Goal: Book appointment/travel/reservation

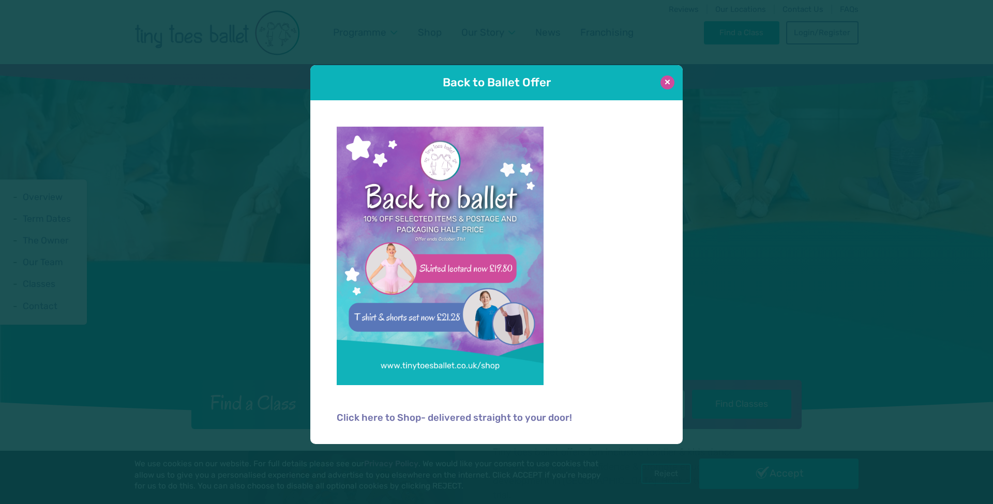
click at [662, 82] on button at bounding box center [668, 83] width 14 height 14
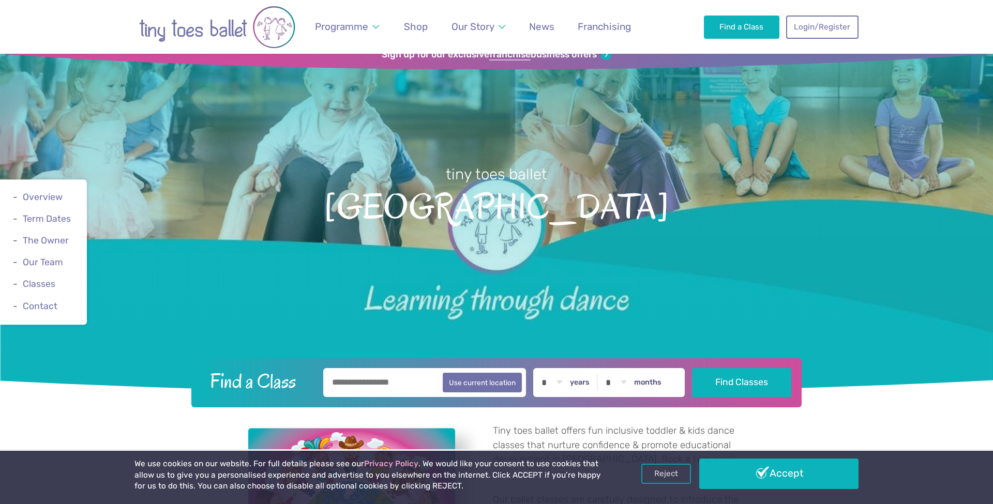
scroll to position [20, 0]
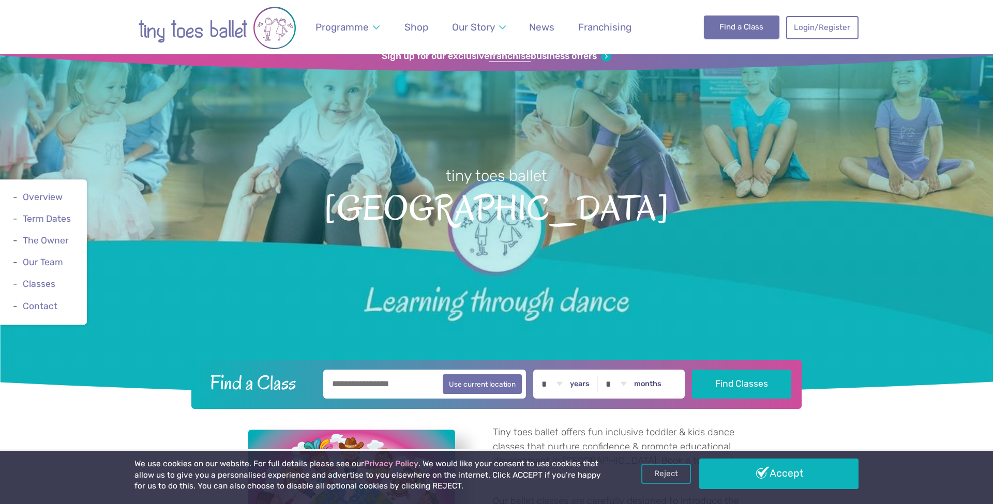
click at [745, 26] on link "Find a Class" at bounding box center [742, 27] width 76 height 23
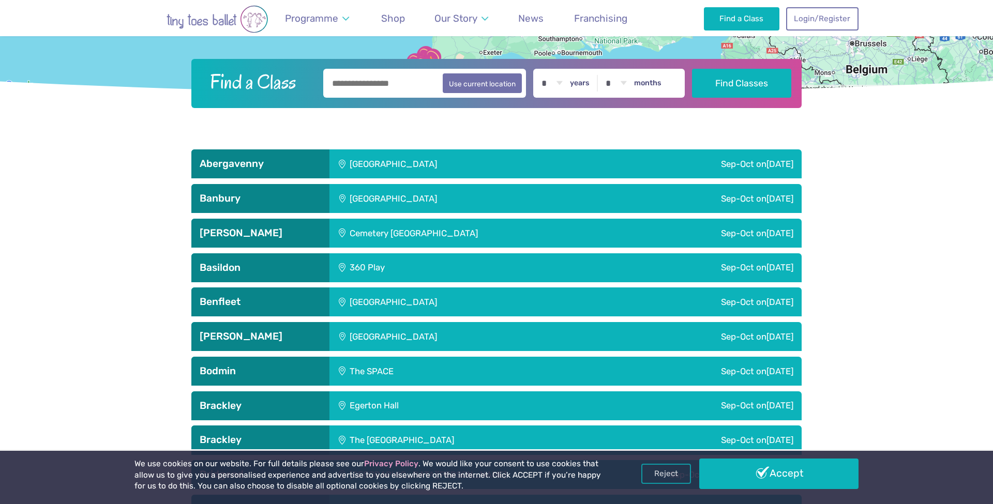
scroll to position [415, 0]
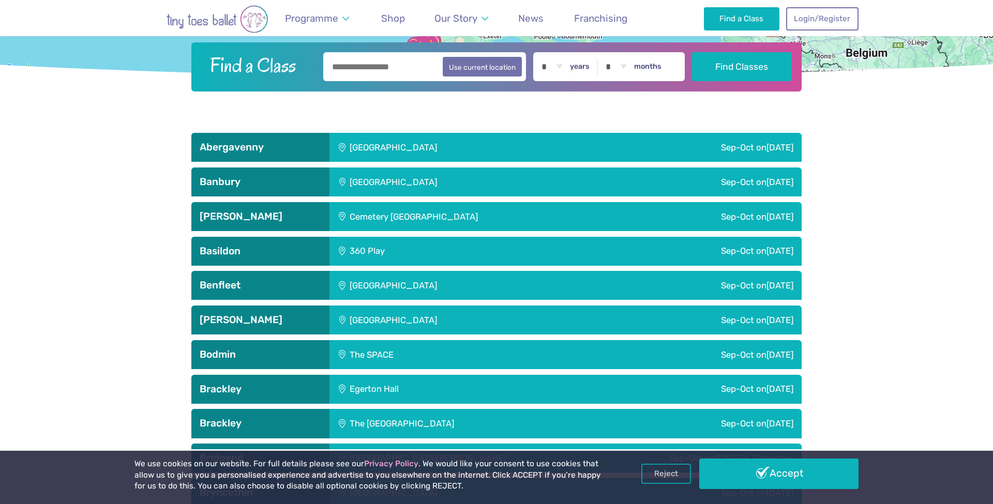
click at [414, 68] on input "text" at bounding box center [424, 66] width 203 height 29
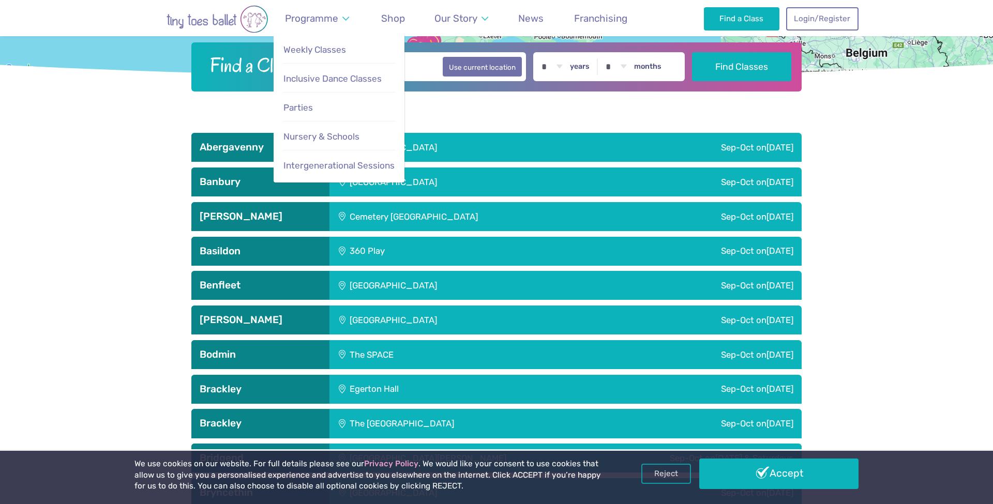
click at [340, 64] on input "text" at bounding box center [424, 66] width 203 height 29
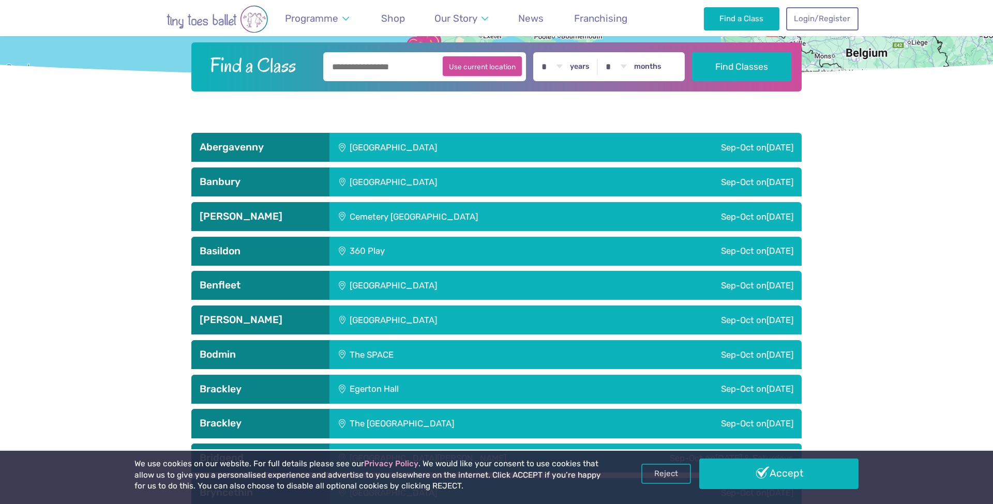
paste input "********"
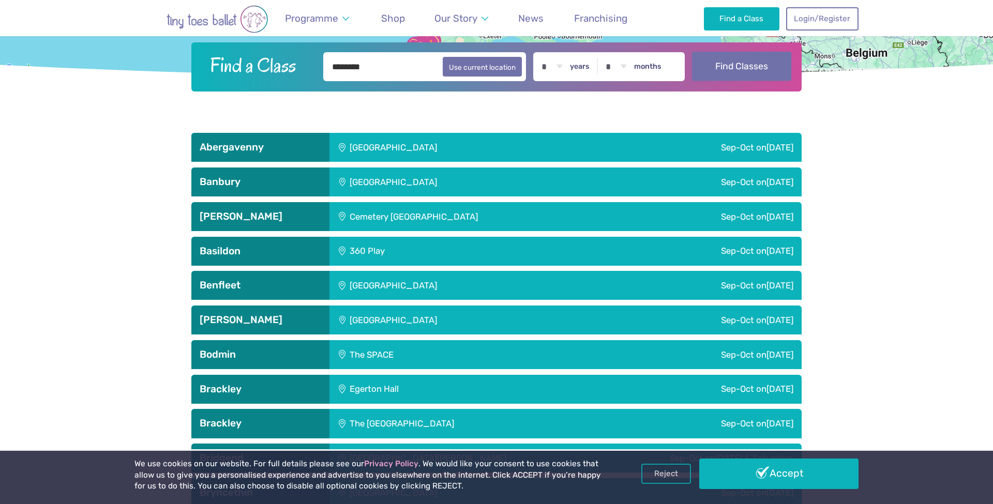
type input "********"
click at [766, 68] on button "Find Classes" at bounding box center [742, 66] width 100 height 29
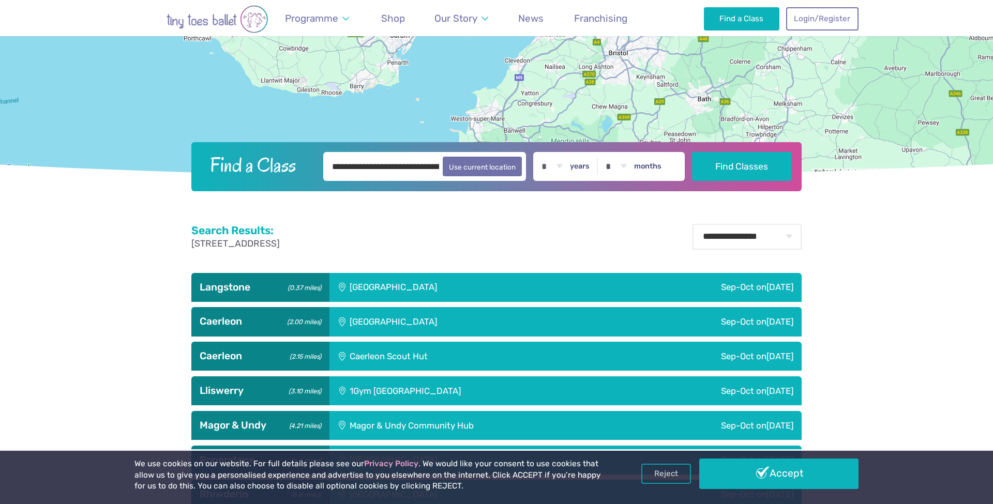
scroll to position [316, 0]
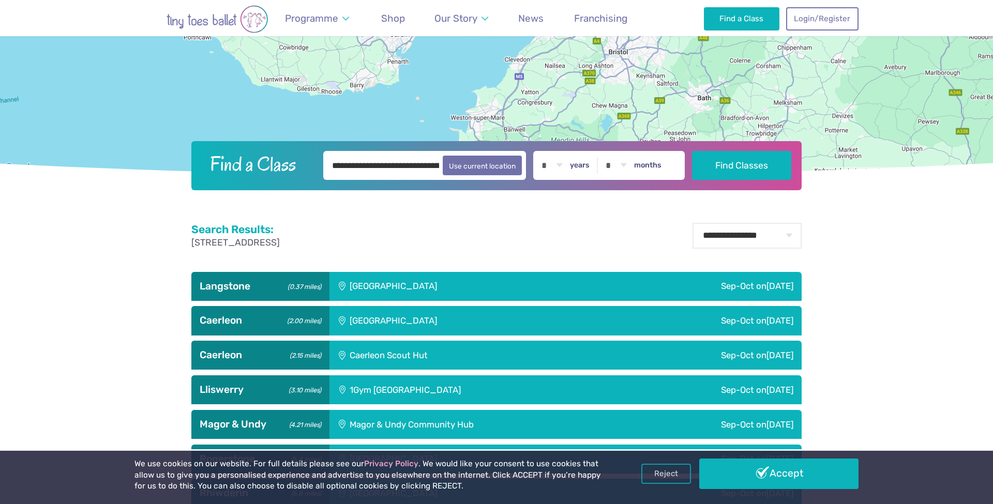
click at [481, 285] on div "Langstone Village Hall" at bounding box center [463, 286] width 267 height 29
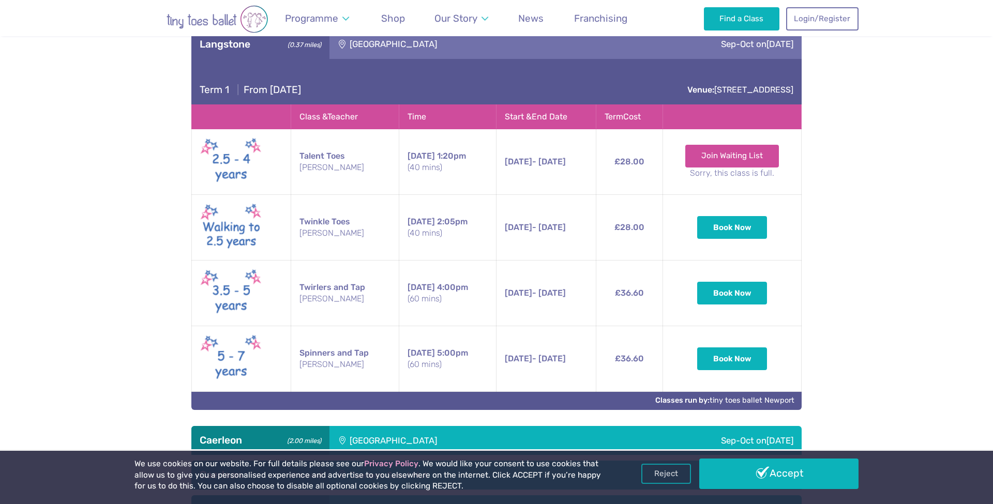
scroll to position [558, 0]
